Goal: Find specific page/section: Find specific page/section

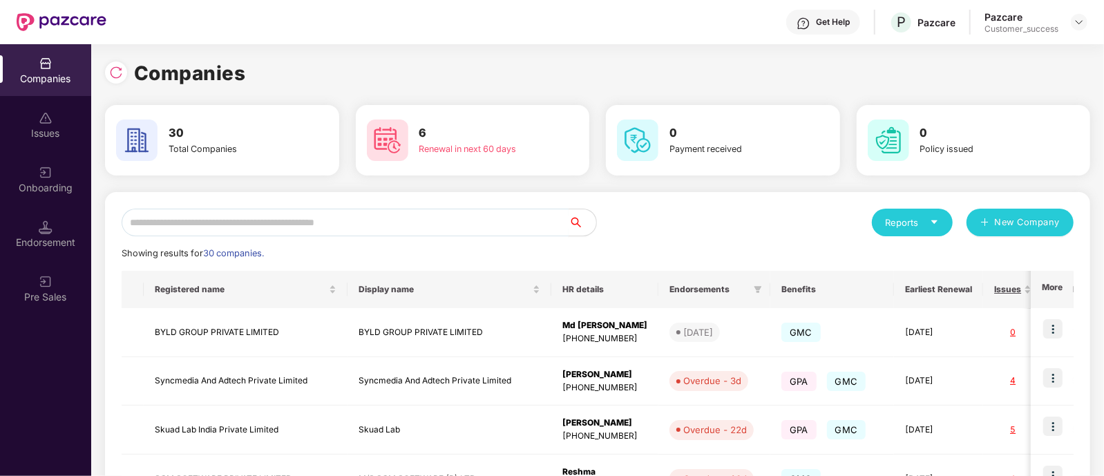
click at [274, 234] on input "text" at bounding box center [345, 223] width 447 height 28
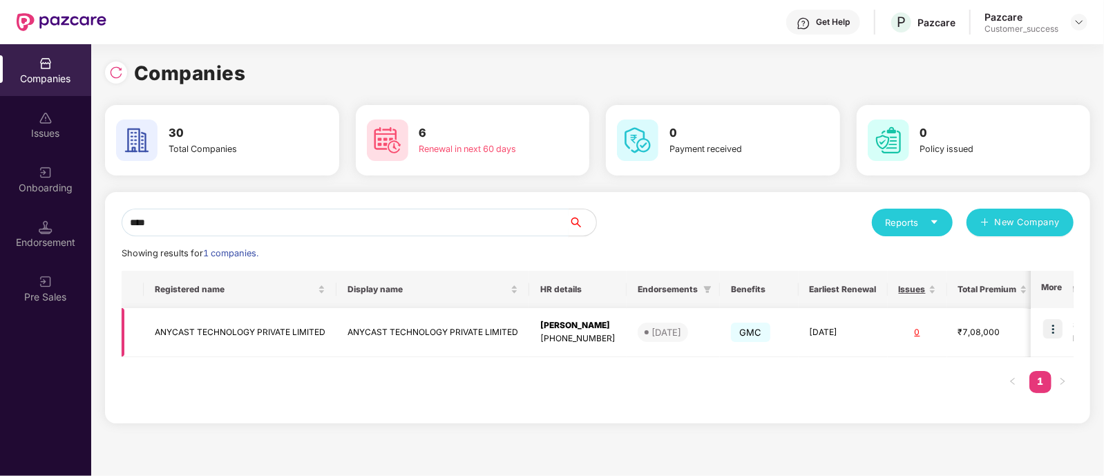
type input "****"
click at [1054, 330] on img at bounding box center [1052, 328] width 19 height 19
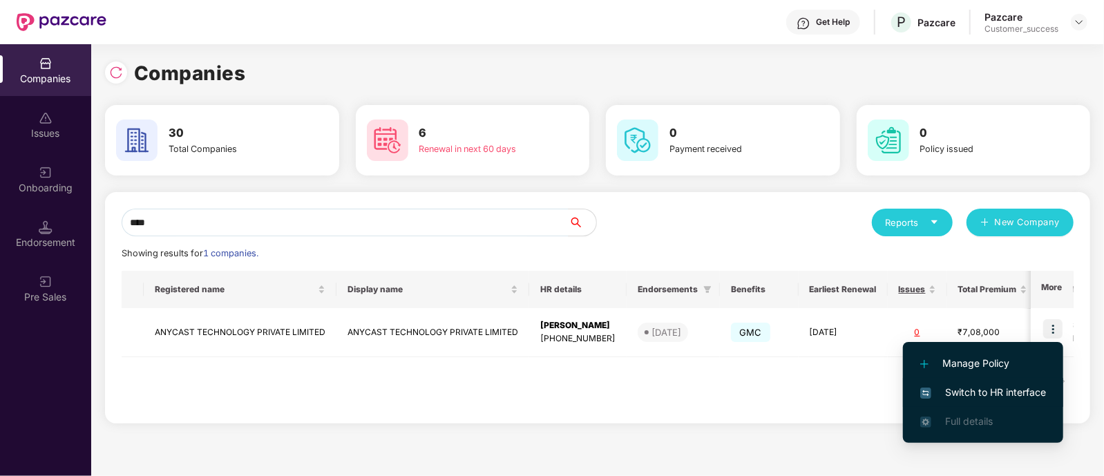
click at [978, 390] on span "Switch to HR interface" at bounding box center [983, 392] width 126 height 15
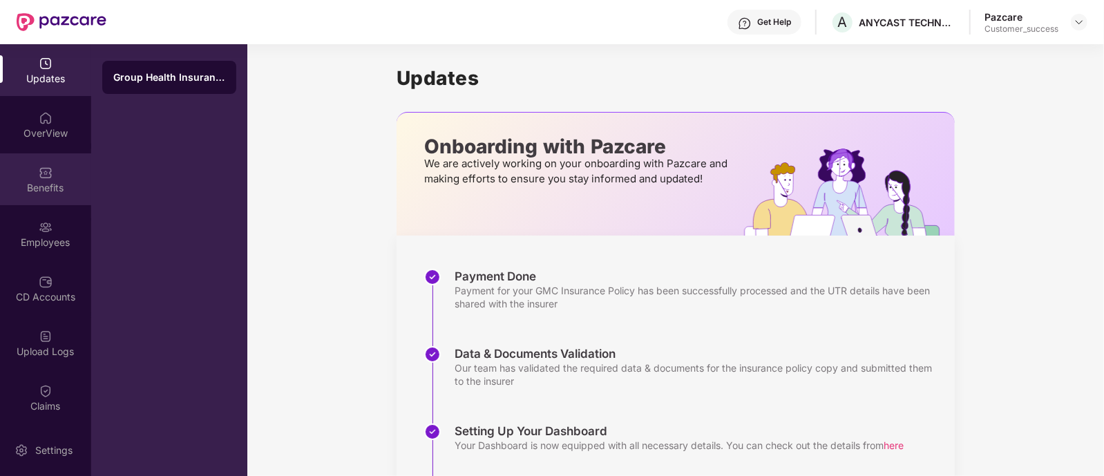
click at [41, 181] on div "Benefits" at bounding box center [45, 188] width 91 height 14
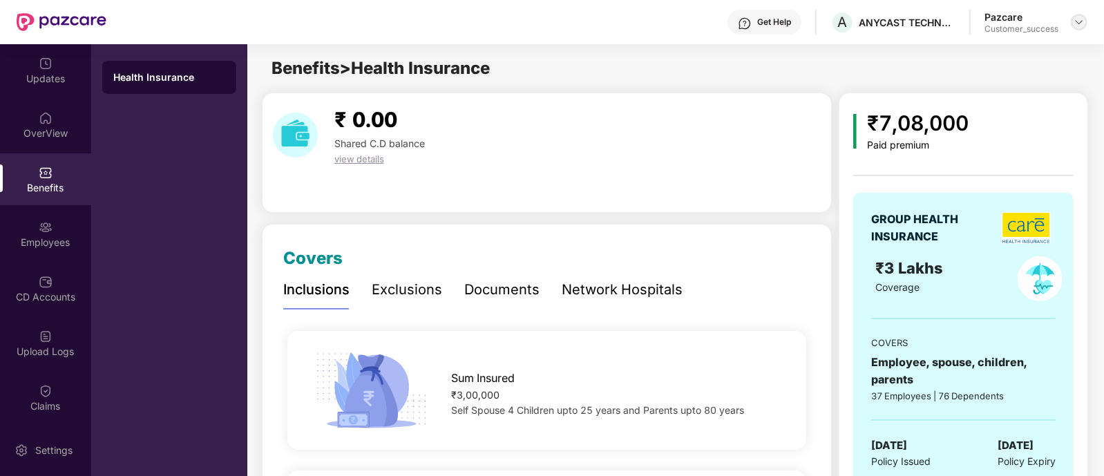
click at [1079, 17] on img at bounding box center [1079, 22] width 11 height 11
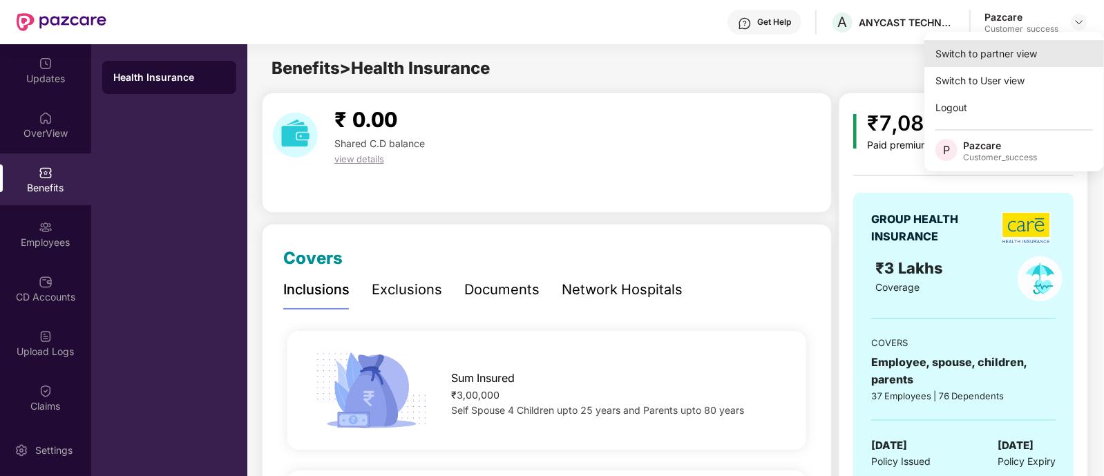
click at [1023, 48] on div "Switch to partner view" at bounding box center [1015, 53] width 180 height 27
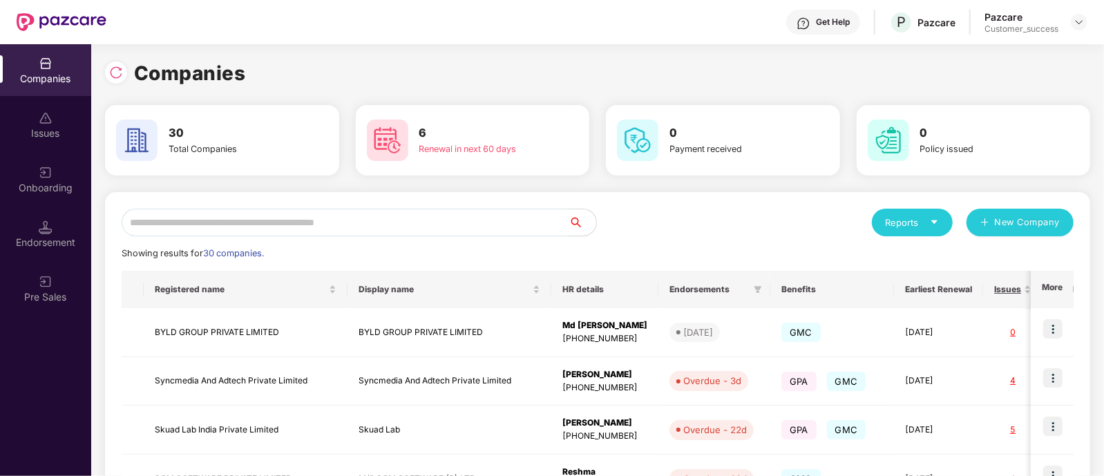
click at [399, 211] on input "text" at bounding box center [345, 223] width 447 height 28
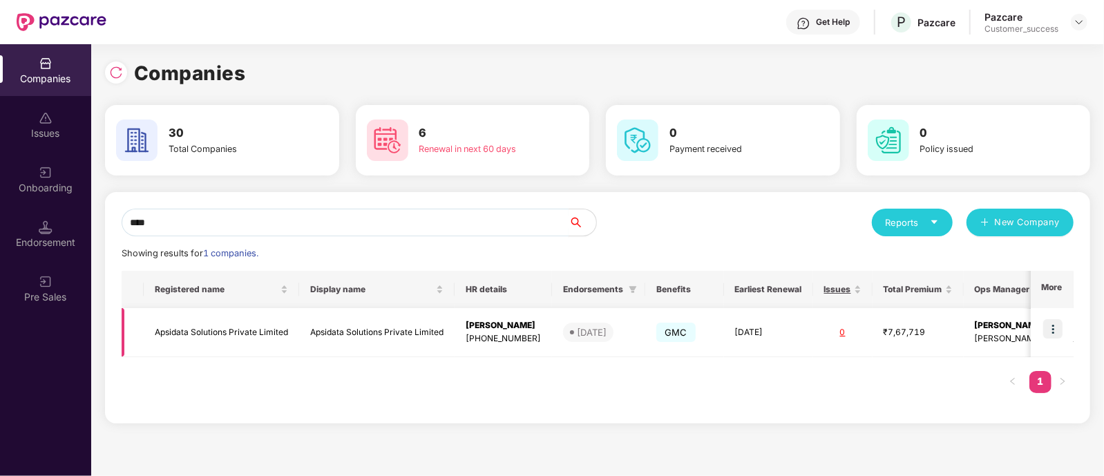
type input "****"
click at [1048, 328] on img at bounding box center [1052, 328] width 19 height 19
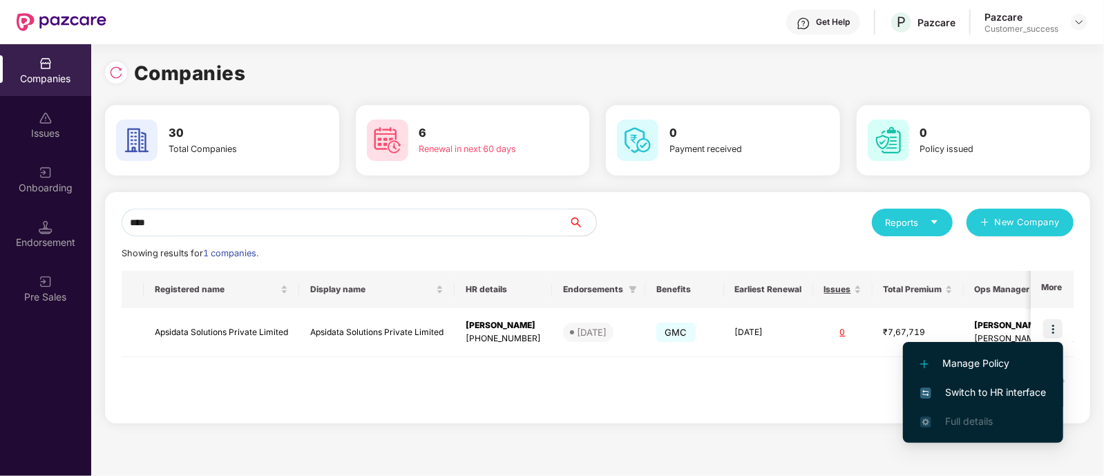
click at [967, 388] on span "Switch to HR interface" at bounding box center [983, 392] width 126 height 15
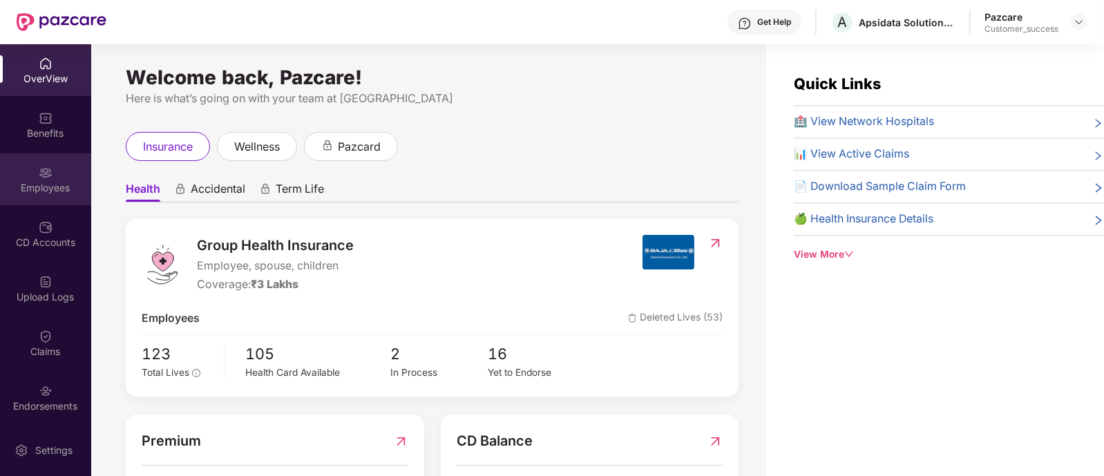
click at [28, 181] on div "Employees" at bounding box center [45, 188] width 91 height 14
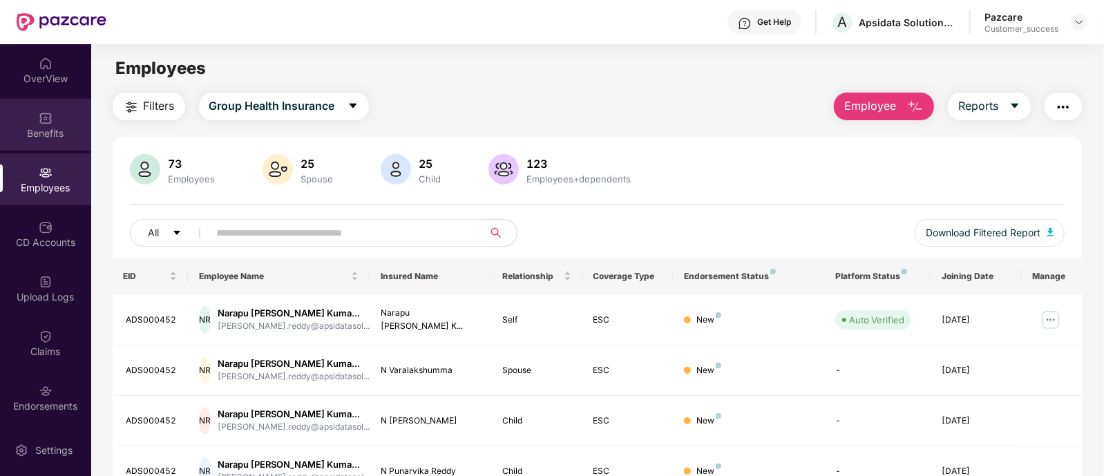
click at [26, 122] on div "Benefits" at bounding box center [45, 125] width 91 height 52
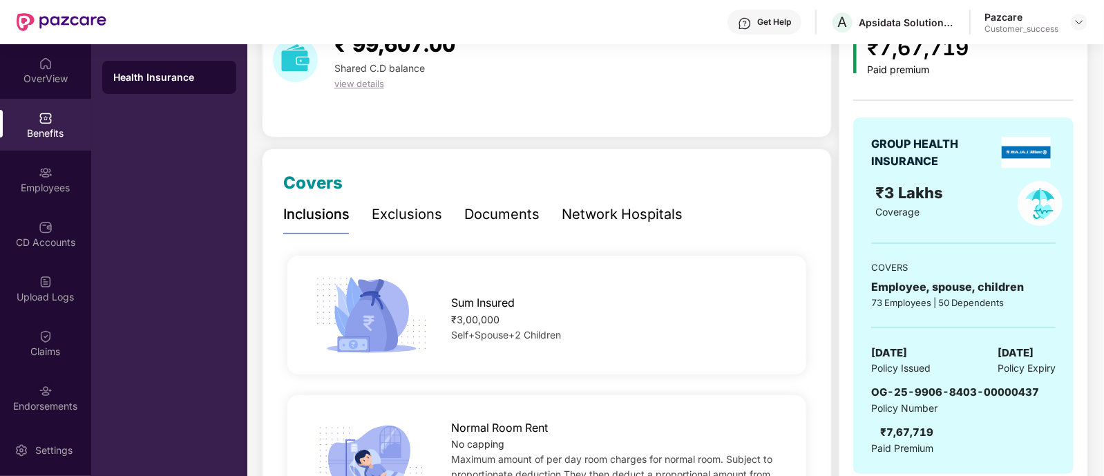
scroll to position [77, 0]
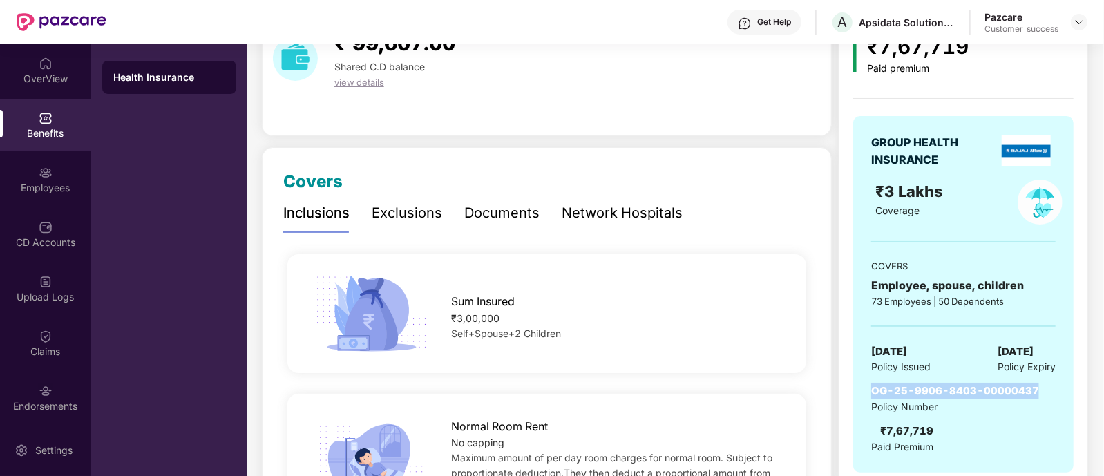
drag, startPoint x: 871, startPoint y: 392, endPoint x: 1042, endPoint y: 392, distance: 171.4
click at [1042, 392] on div "OG-25-9906-8403-00000437 Policy Number ₹7,67,719 Paid Premium" at bounding box center [963, 418] width 184 height 71
copy span "OG-25-9906-8403-00000437"
click at [40, 224] on img at bounding box center [46, 227] width 14 height 14
